Goal: Transaction & Acquisition: Obtain resource

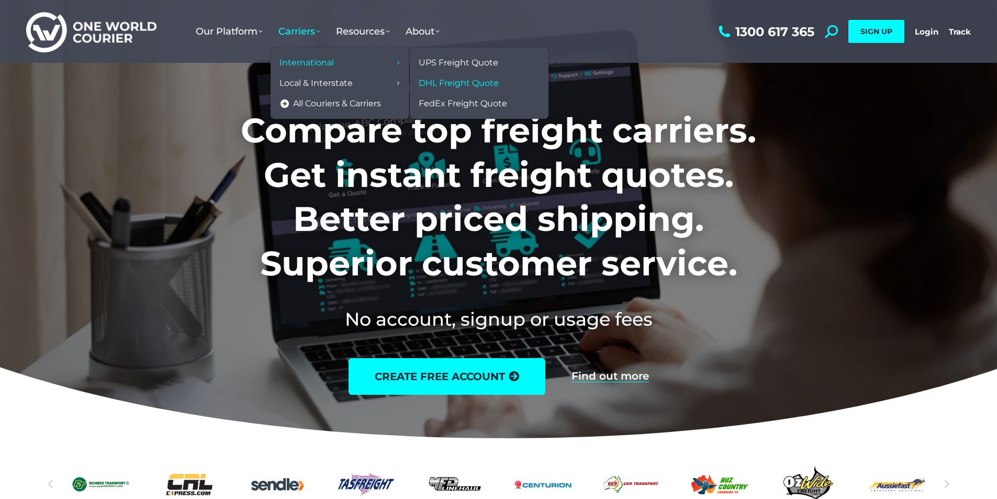
click at [453, 82] on span "DHL Freight Quote" at bounding box center [459, 83] width 80 height 11
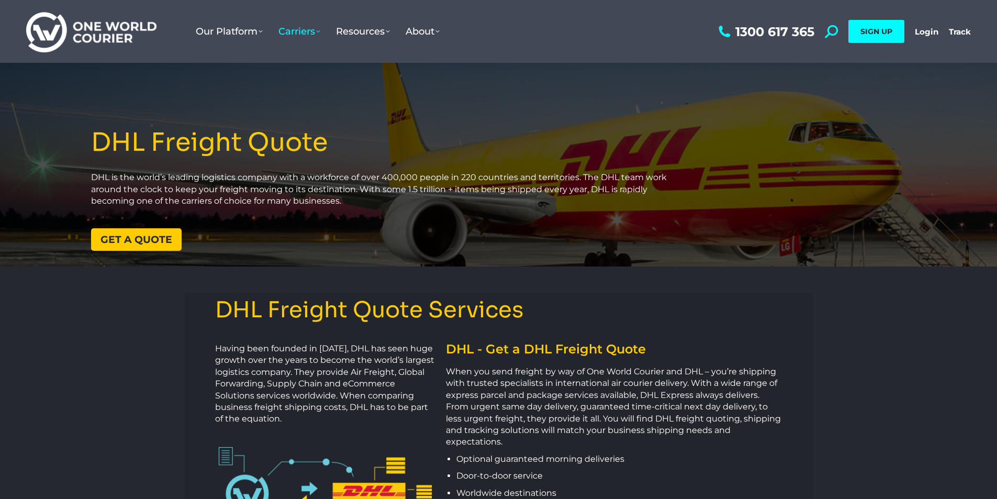
click at [124, 240] on span "Get a quote" at bounding box center [137, 240] width 72 height 10
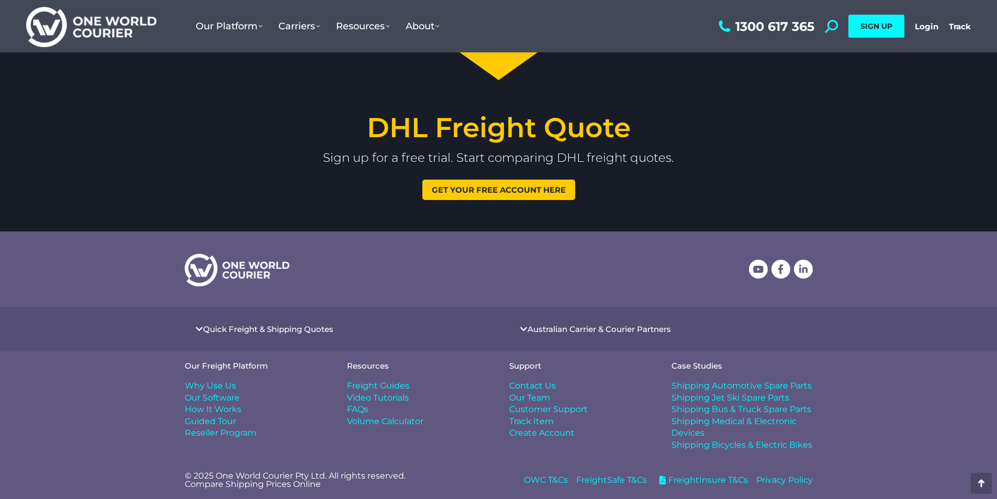
click at [505, 187] on span "Get your free account here" at bounding box center [499, 190] width 134 height 8
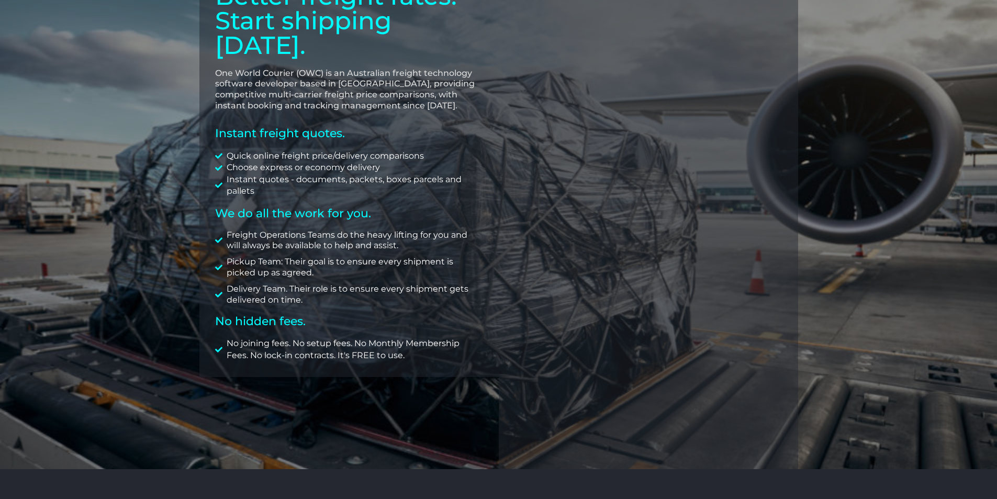
scroll to position [105, 0]
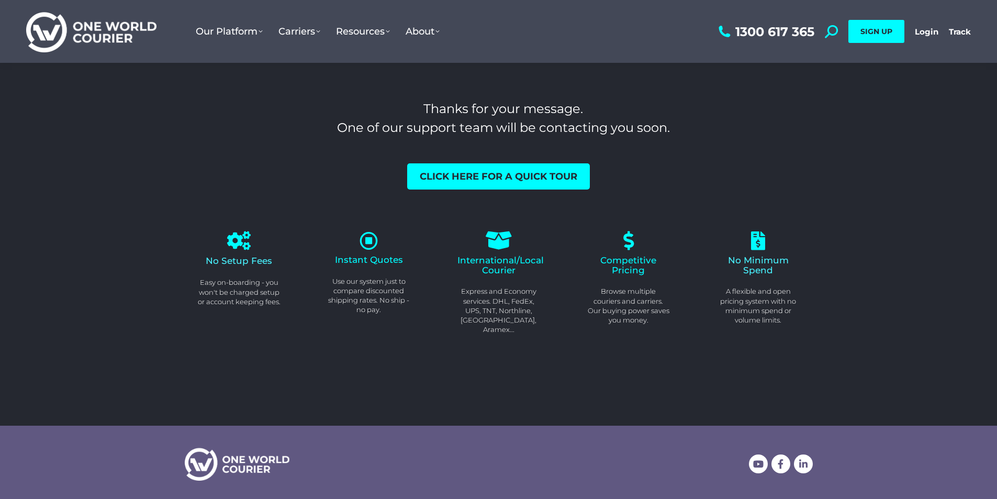
click at [497, 242] on icon at bounding box center [498, 240] width 21 height 21
click at [500, 239] on icon at bounding box center [498, 240] width 21 height 21
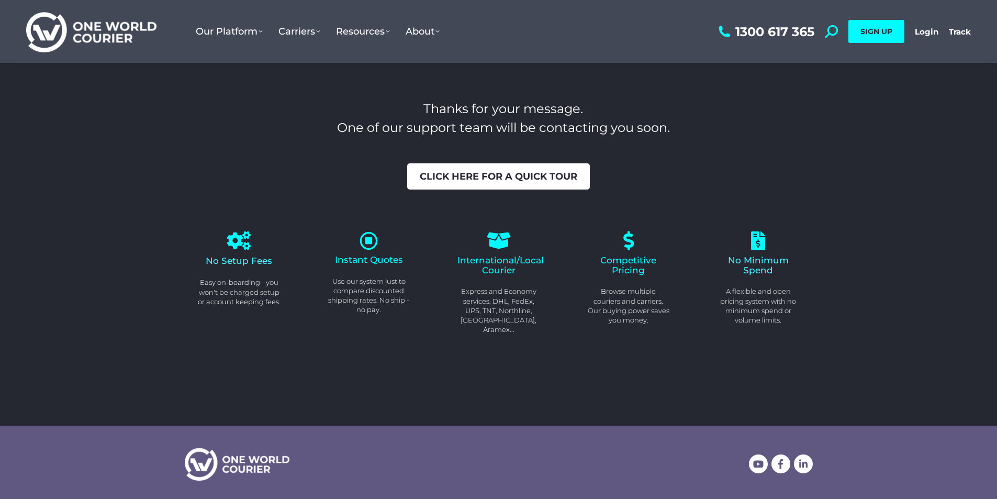
click at [500, 178] on span "Click here for a quick tour" at bounding box center [499, 176] width 158 height 9
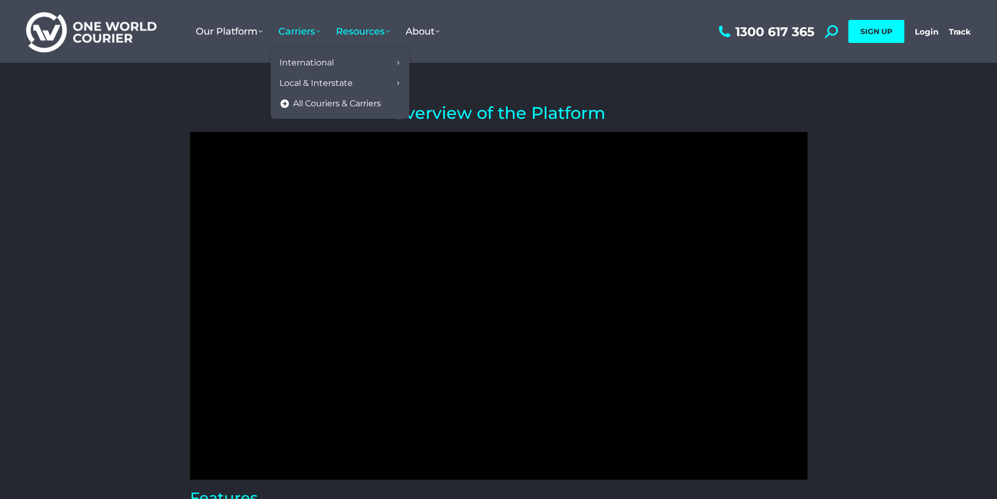
click at [315, 30] on span "Carriers" at bounding box center [299, 32] width 42 height 12
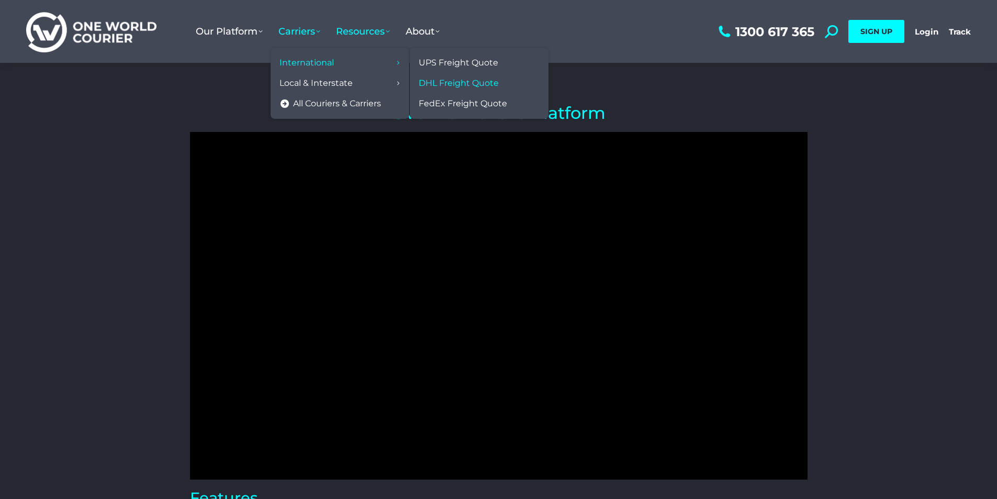
click at [439, 82] on span "DHL Freight Quote" at bounding box center [459, 83] width 80 height 11
